Goal: Go to known website: Access a specific website the user already knows

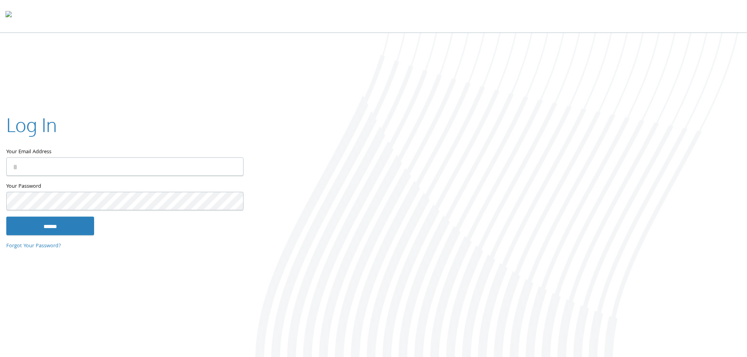
click at [50, 173] on input "Your Email Address" at bounding box center [124, 166] width 237 height 18
click at [233, 164] on keeper-lock "Open Keeper Popup" at bounding box center [232, 166] width 9 height 9
type input "**********"
click at [78, 231] on input "******" at bounding box center [50, 225] width 88 height 19
